Goal: Communication & Community: Answer question/provide support

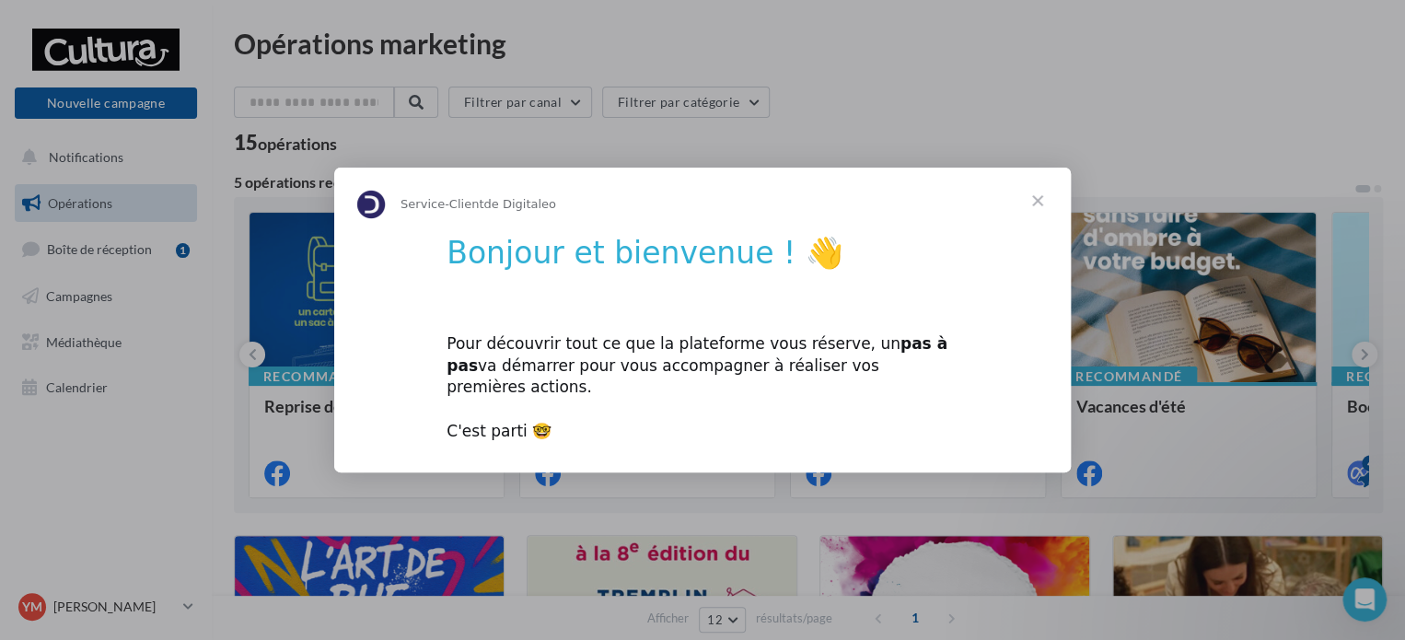
click at [1038, 209] on span "Fermer" at bounding box center [1037, 201] width 66 height 66
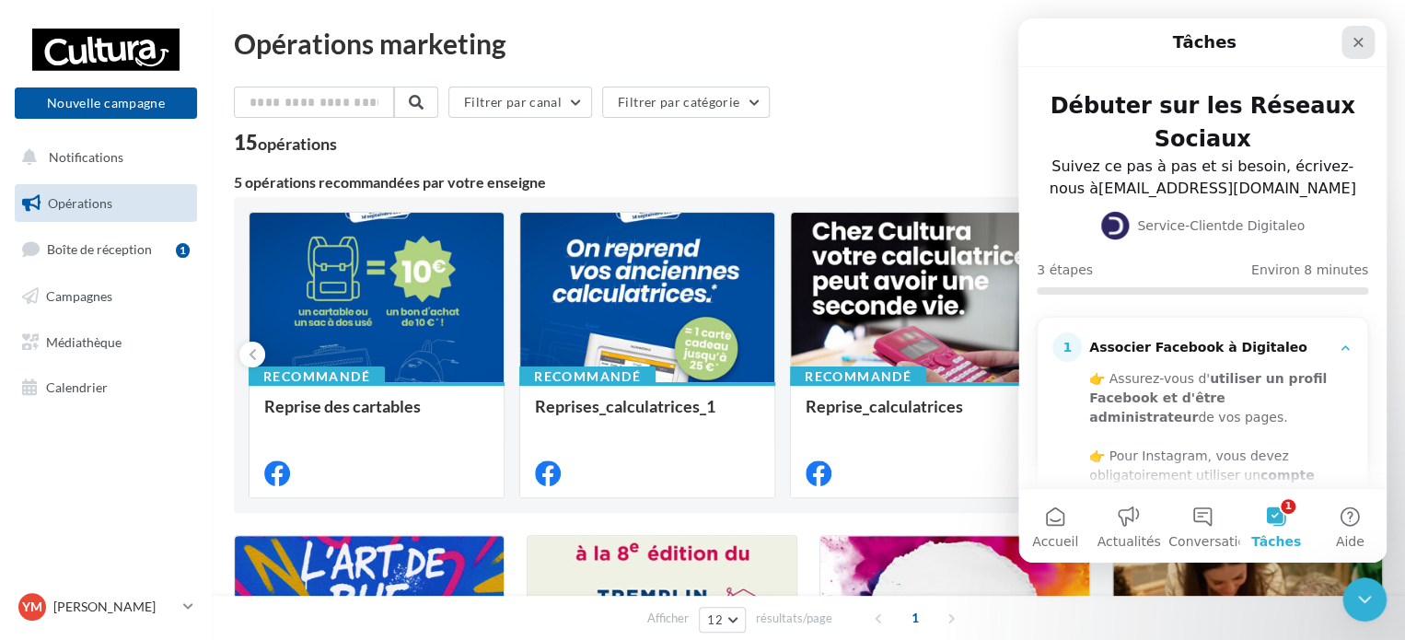
click at [1355, 36] on icon "Fermer" at bounding box center [1358, 42] width 15 height 15
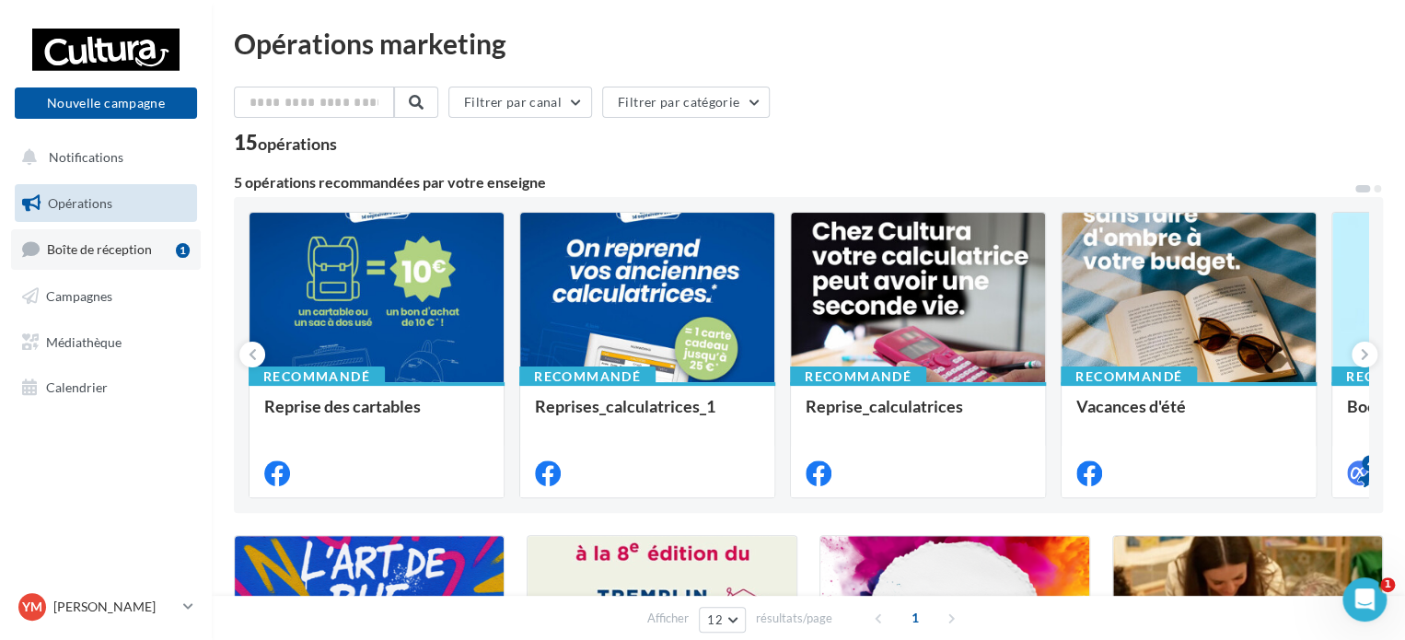
click at [106, 255] on span "Boîte de réception" at bounding box center [99, 249] width 105 height 16
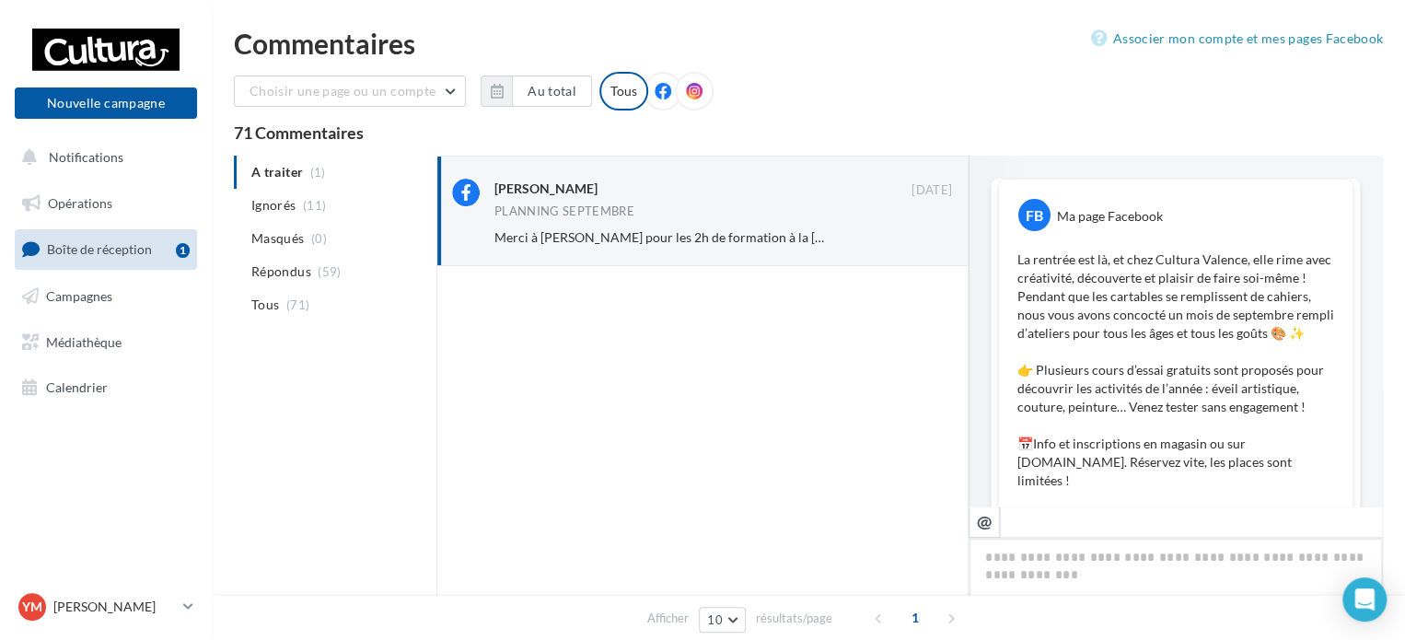
scroll to position [434, 0]
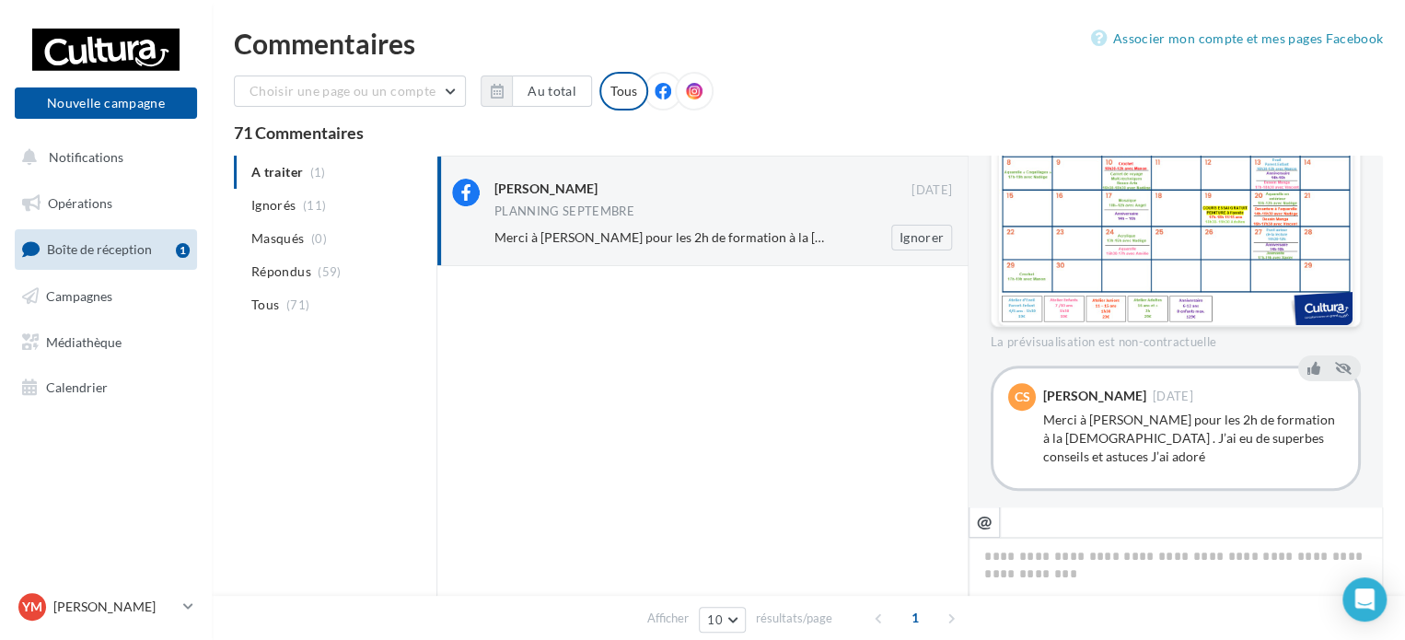
click at [751, 237] on span "Merci à [PERSON_NAME] pour les 2h de formation à la [DEMOGRAPHIC_DATA] . J’ai e…" at bounding box center [864, 237] width 740 height 16
click at [118, 165] on span "Notifications" at bounding box center [86, 157] width 75 height 16
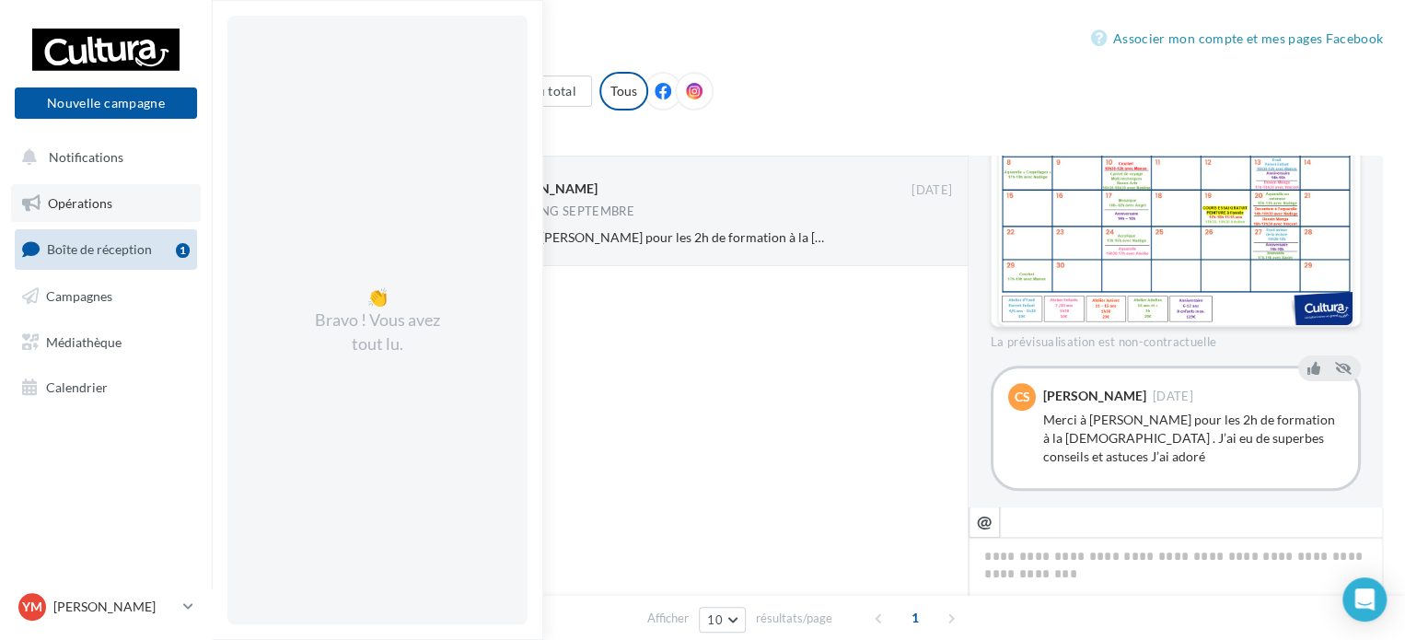
click at [96, 206] on span "Opérations" at bounding box center [80, 203] width 64 height 16
